Goal: Register for event/course

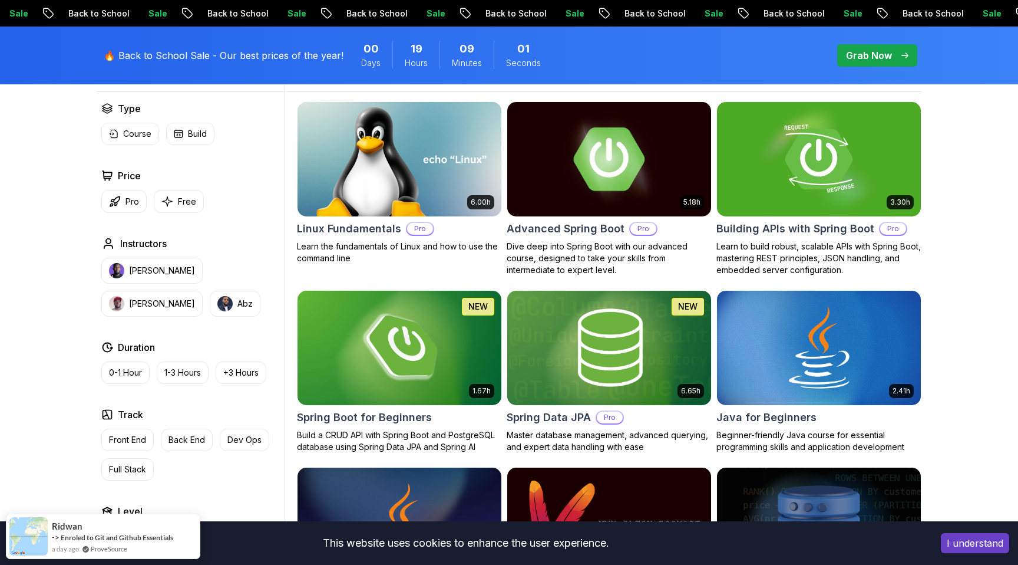
scroll to position [366, 0]
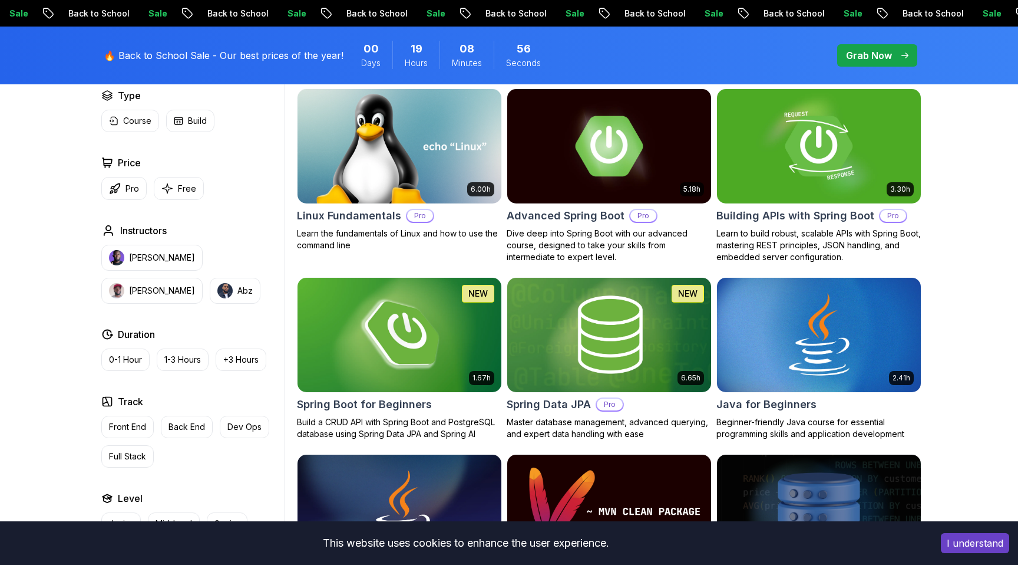
click at [370, 339] on img at bounding box center [399, 335] width 214 height 120
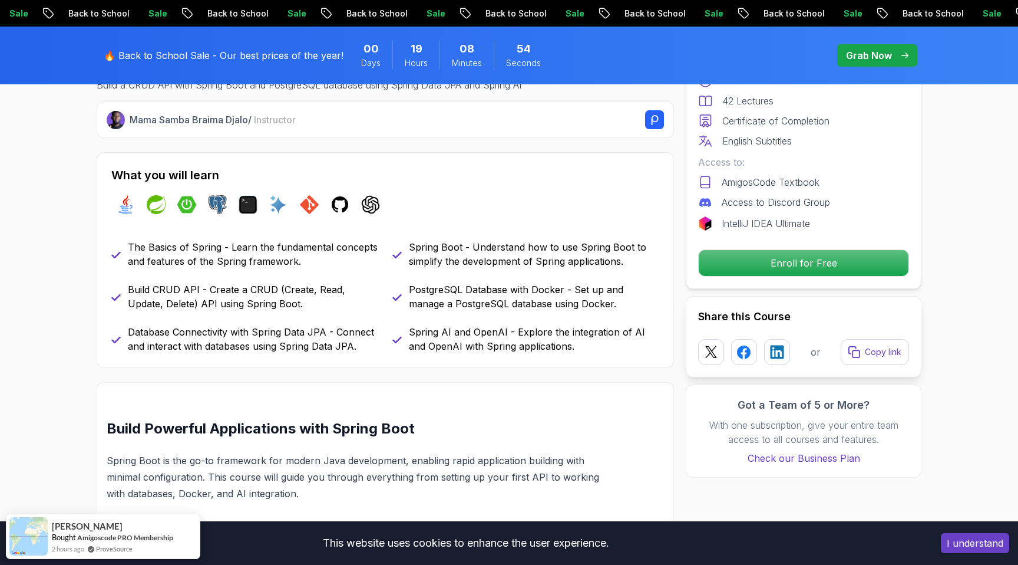
scroll to position [470, 0]
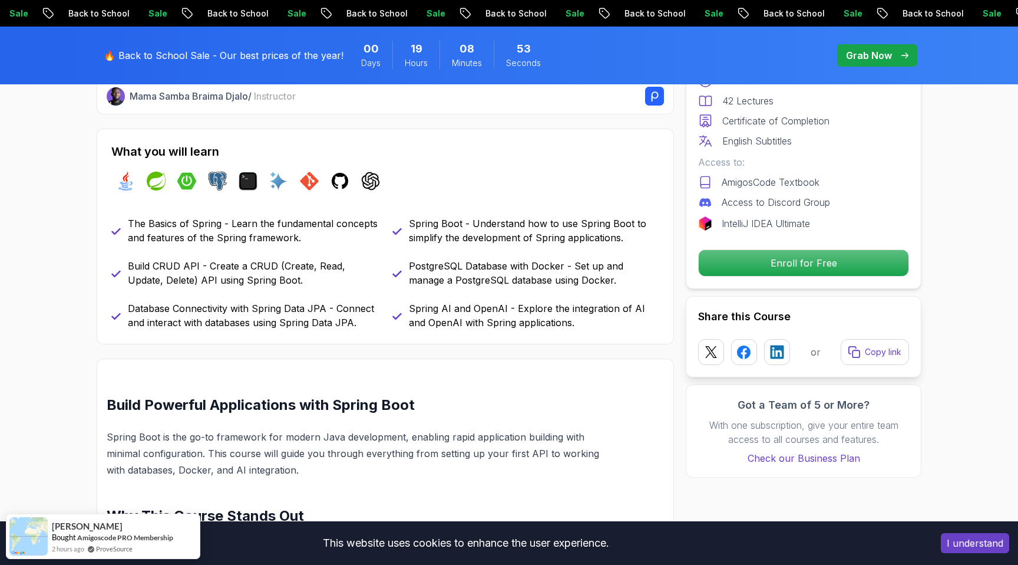
click at [807, 282] on div "Free Course Includes: 1.67 Hours 42 Lectures Certificate of Completion English …" at bounding box center [804, 147] width 236 height 284
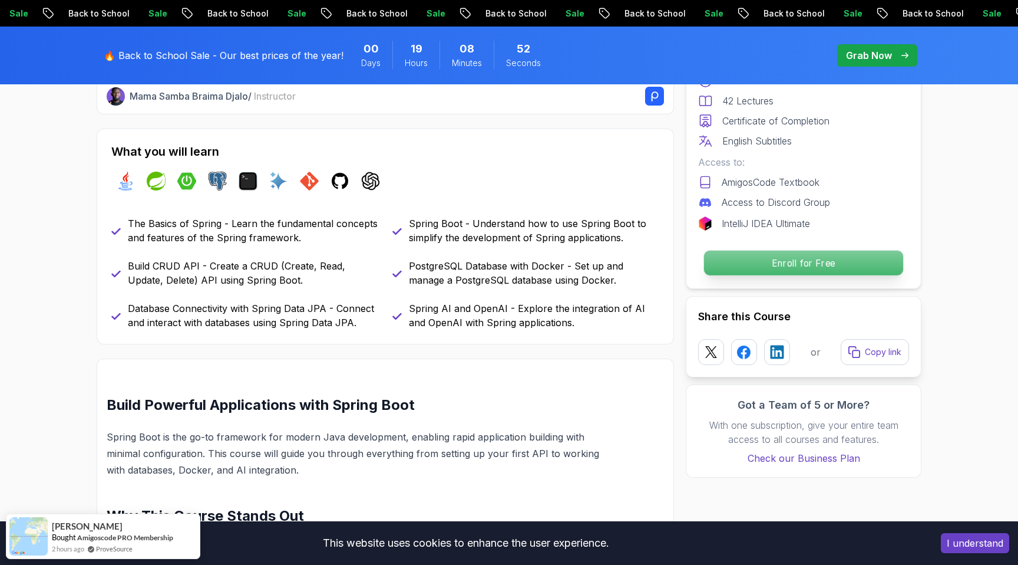
click at [807, 272] on p "Enroll for Free" at bounding box center [803, 262] width 199 height 25
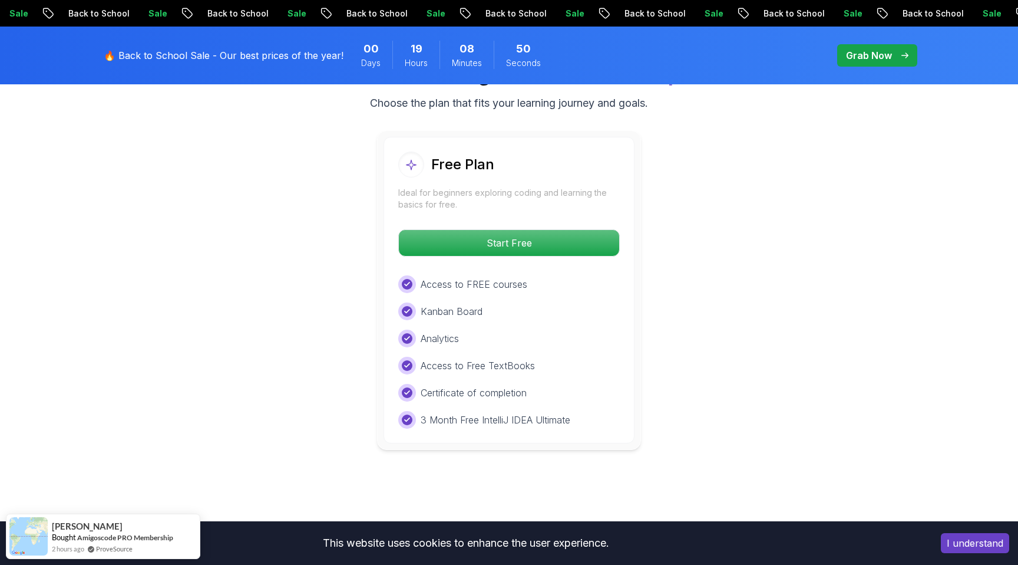
scroll to position [2461, 0]
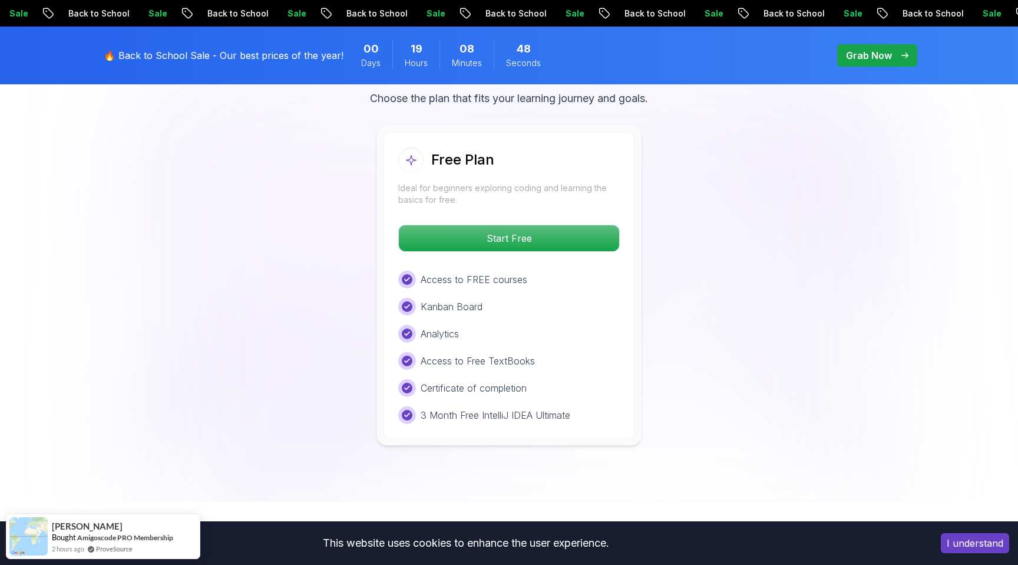
click at [474, 299] on p "Kanban Board" at bounding box center [452, 306] width 62 height 14
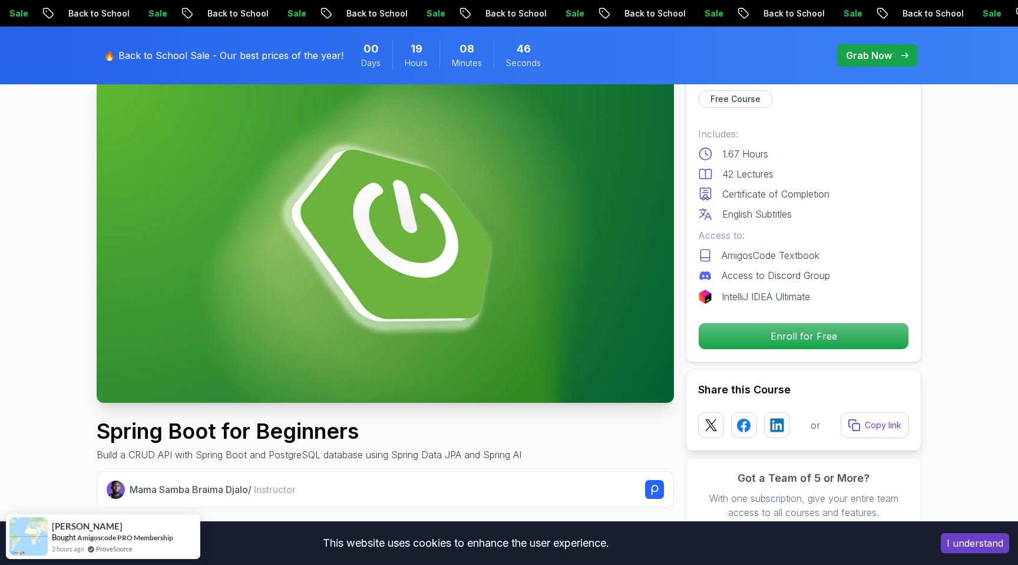
scroll to position [0, 0]
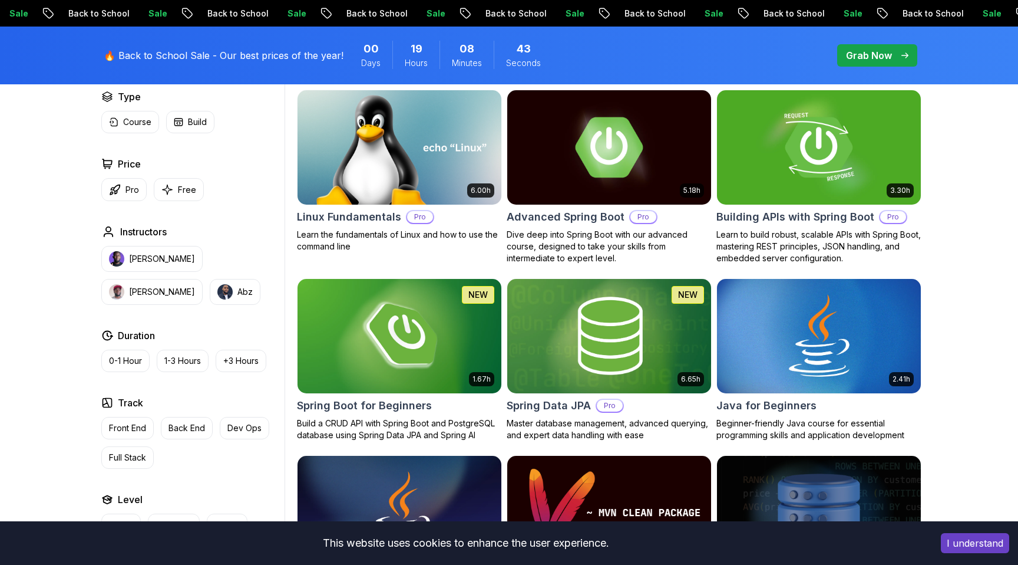
scroll to position [366, 0]
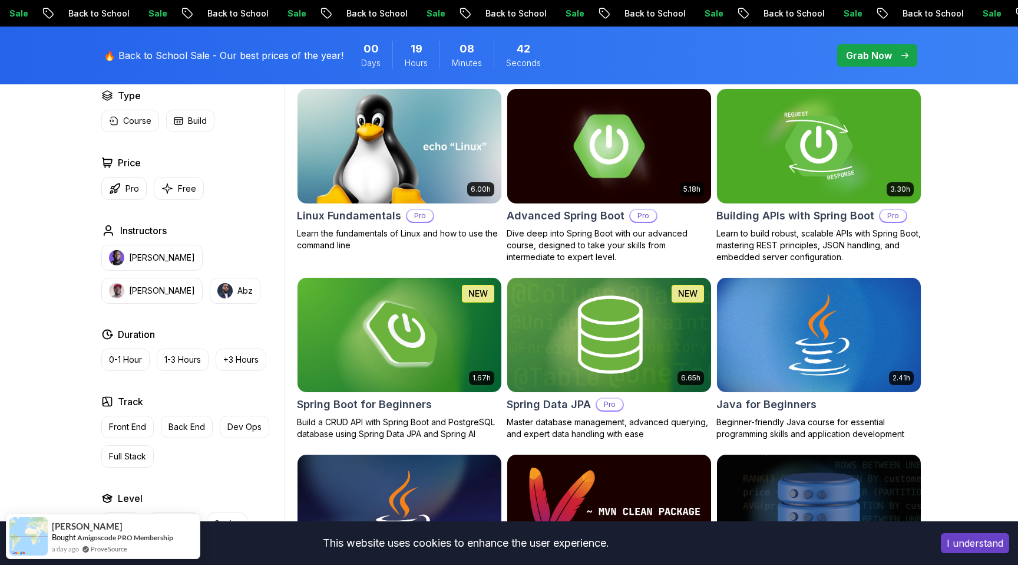
click at [626, 169] on img at bounding box center [609, 146] width 214 height 120
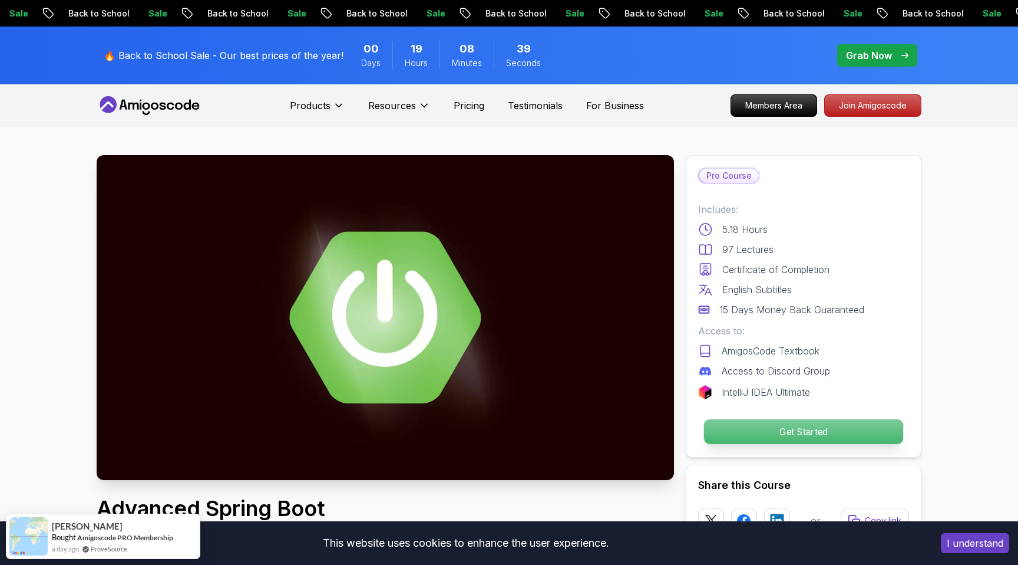
click at [797, 430] on p "Get Started" at bounding box center [803, 431] width 199 height 25
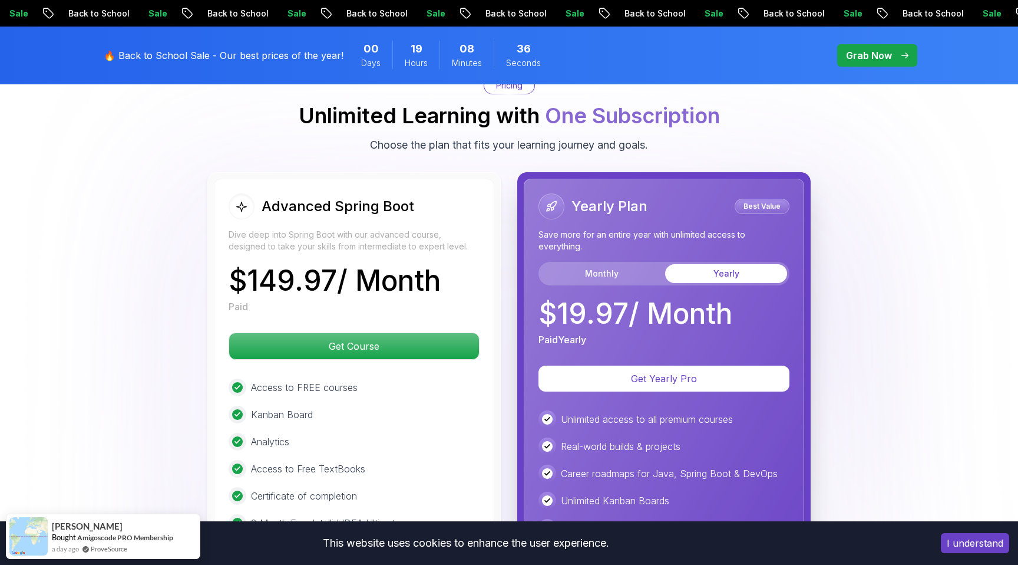
scroll to position [2598, 0]
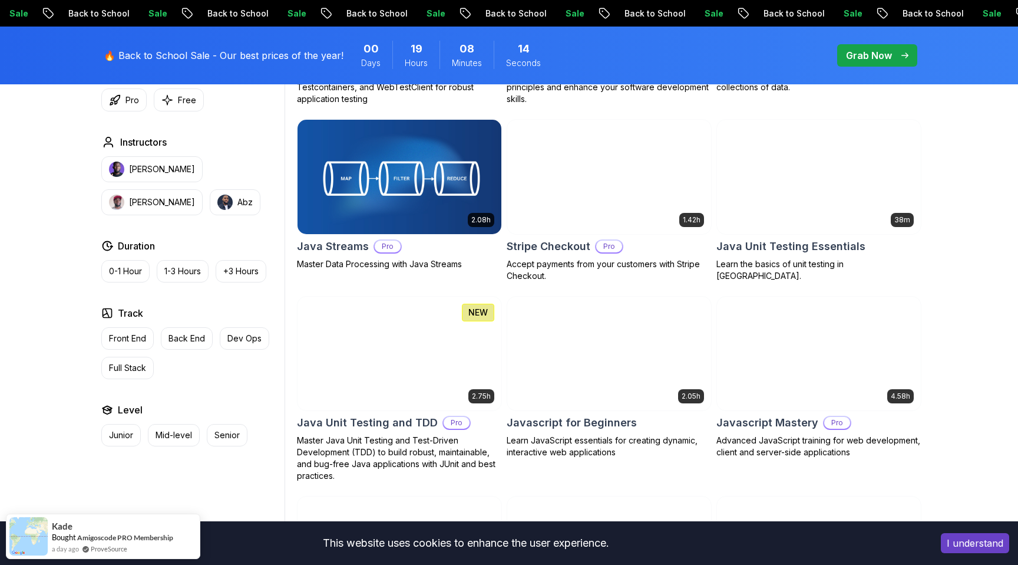
scroll to position [2029, 0]
